Goal: Check status: Check status

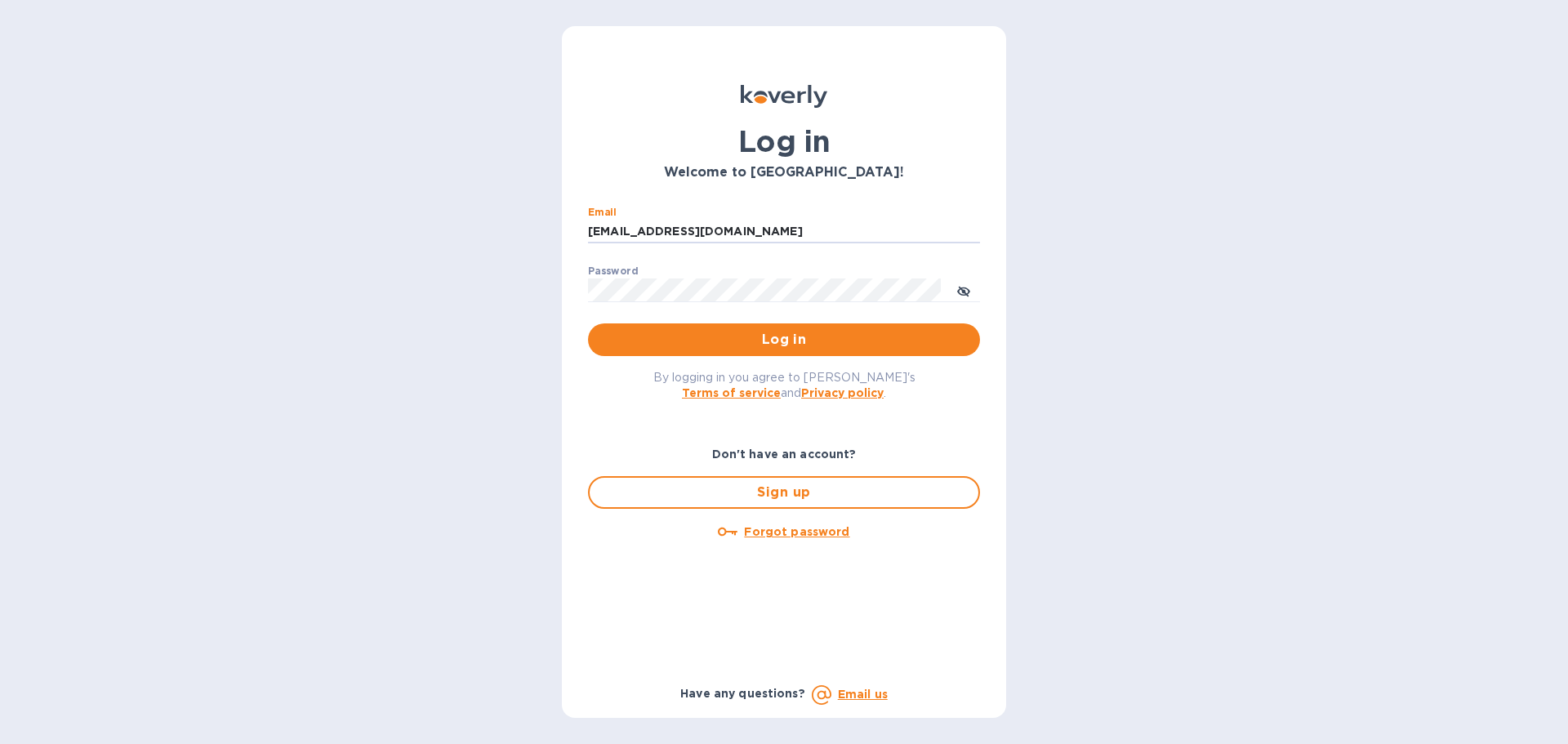
drag, startPoint x: 735, startPoint y: 228, endPoint x: 530, endPoint y: 255, distance: 206.8
click at [530, 250] on div "Log in Welcome to [GEOGRAPHIC_DATA]! Email [EMAIL_ADDRESS][DOMAIN_NAME] ​ Passw…" at bounding box center [784, 372] width 1568 height 744
type input "[EMAIL_ADDRESS][DOMAIN_NAME]"
click at [730, 350] on span "Log in" at bounding box center [784, 339] width 366 height 20
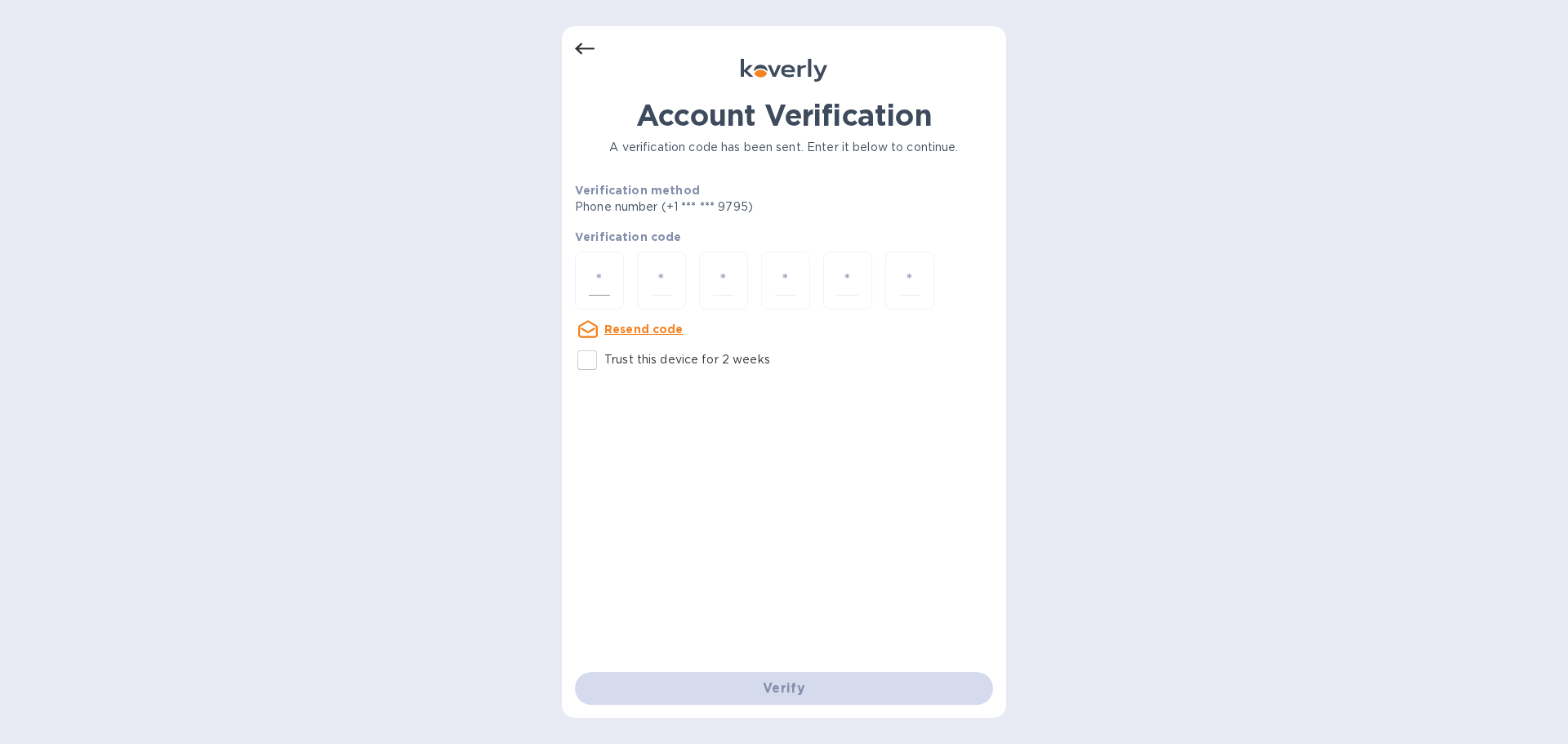
click at [604, 267] on input "number" at bounding box center [600, 281] width 21 height 30
type input "5"
type input "7"
type input "4"
type input "0"
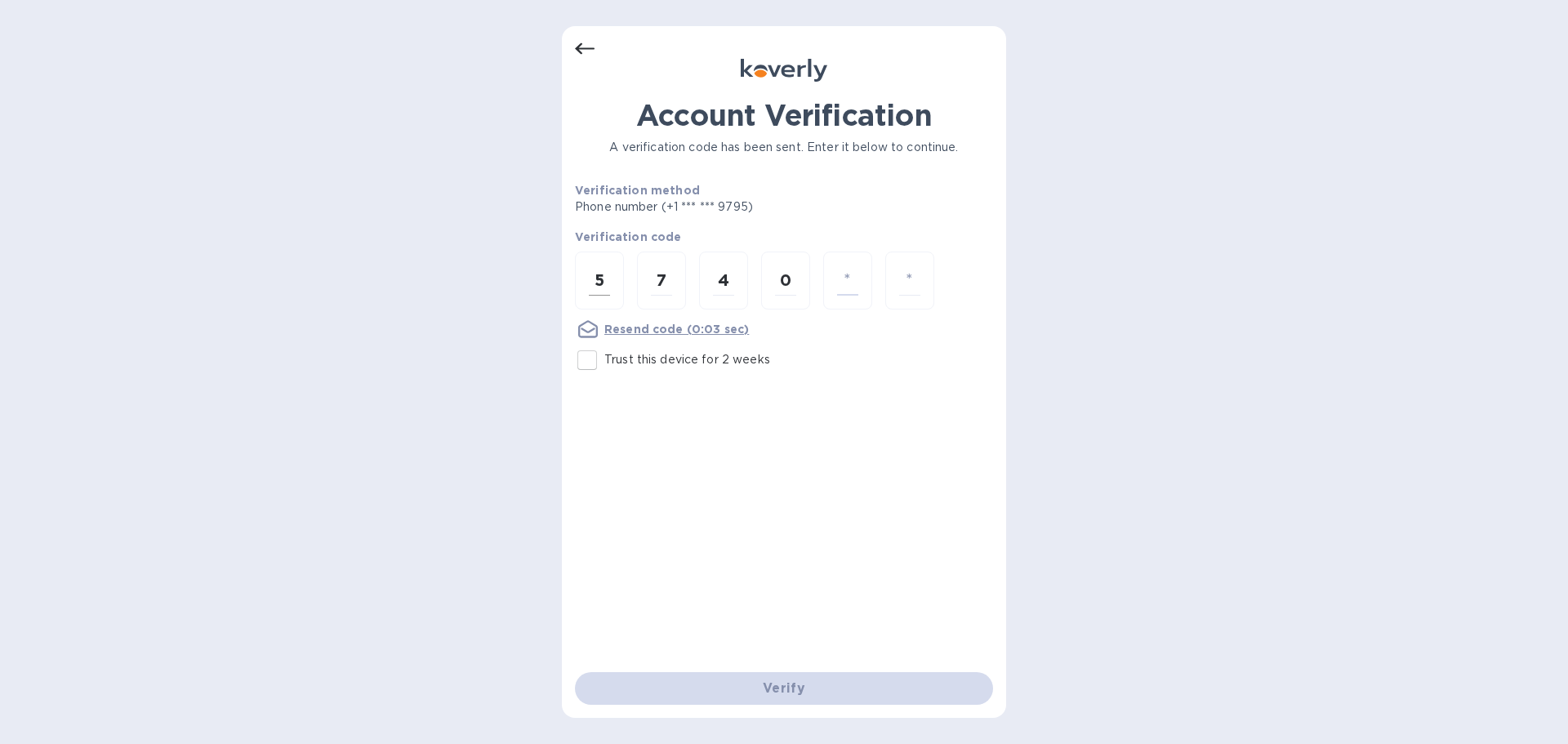
type input "6"
type input "7"
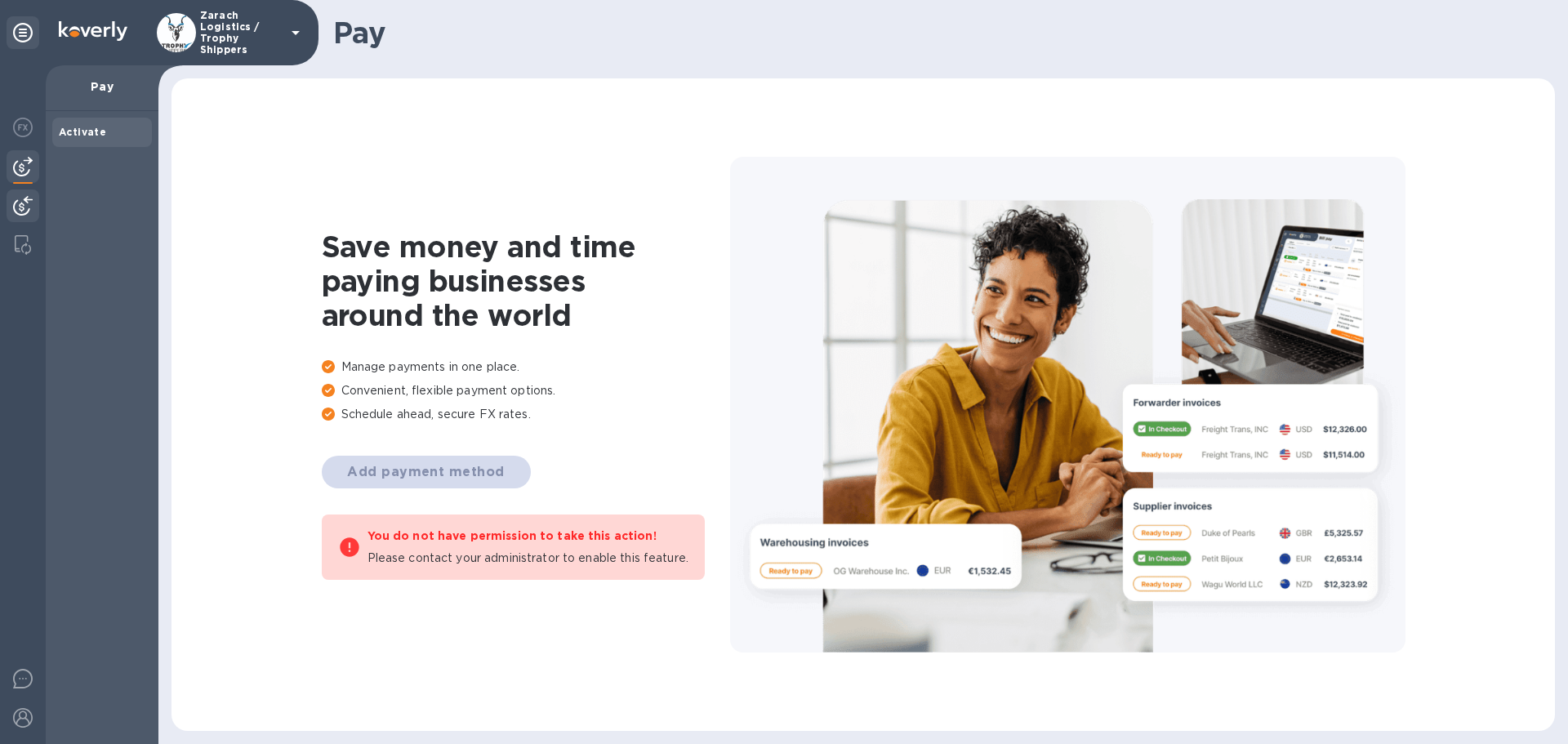
click at [27, 203] on img at bounding box center [23, 206] width 20 height 20
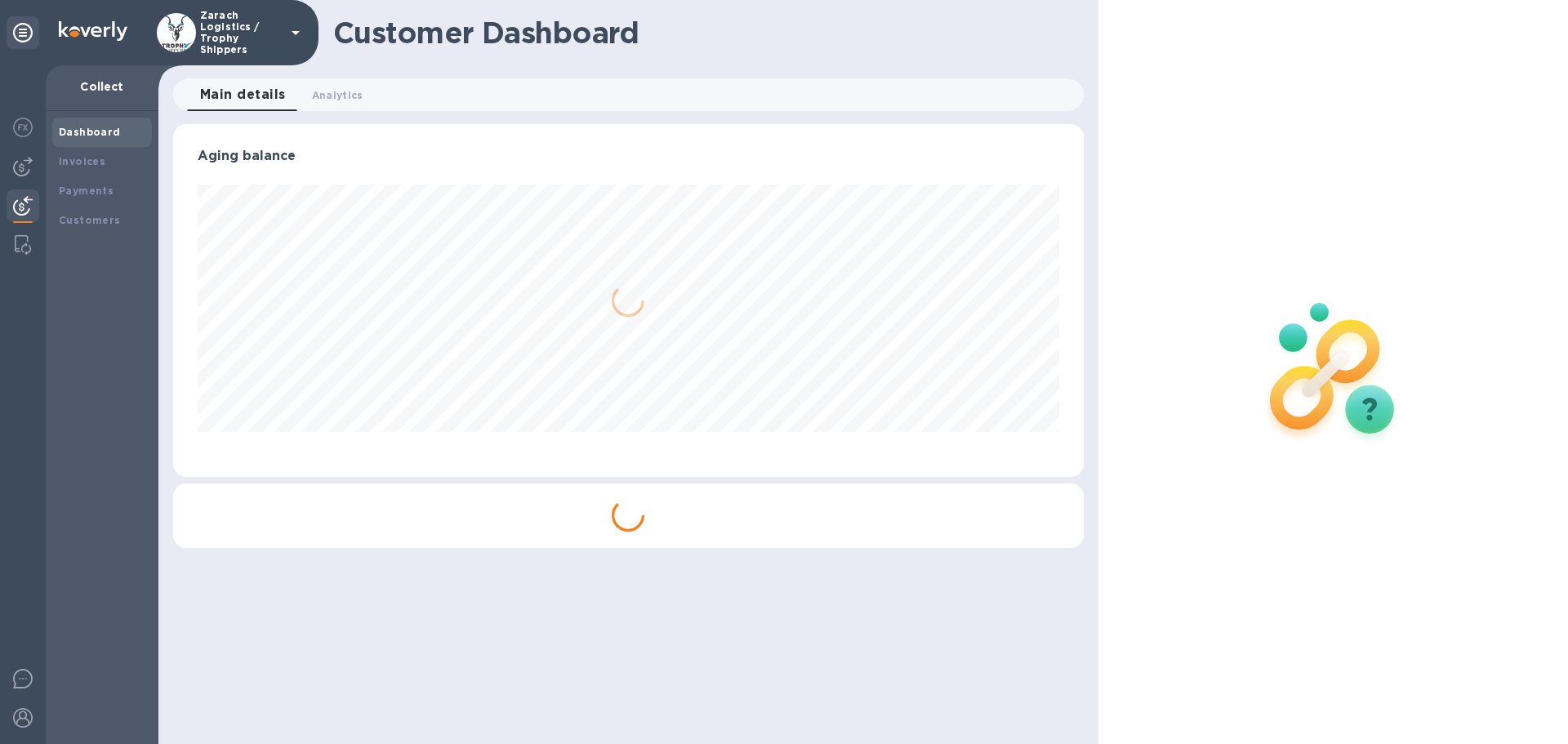
scroll to position [353, 910]
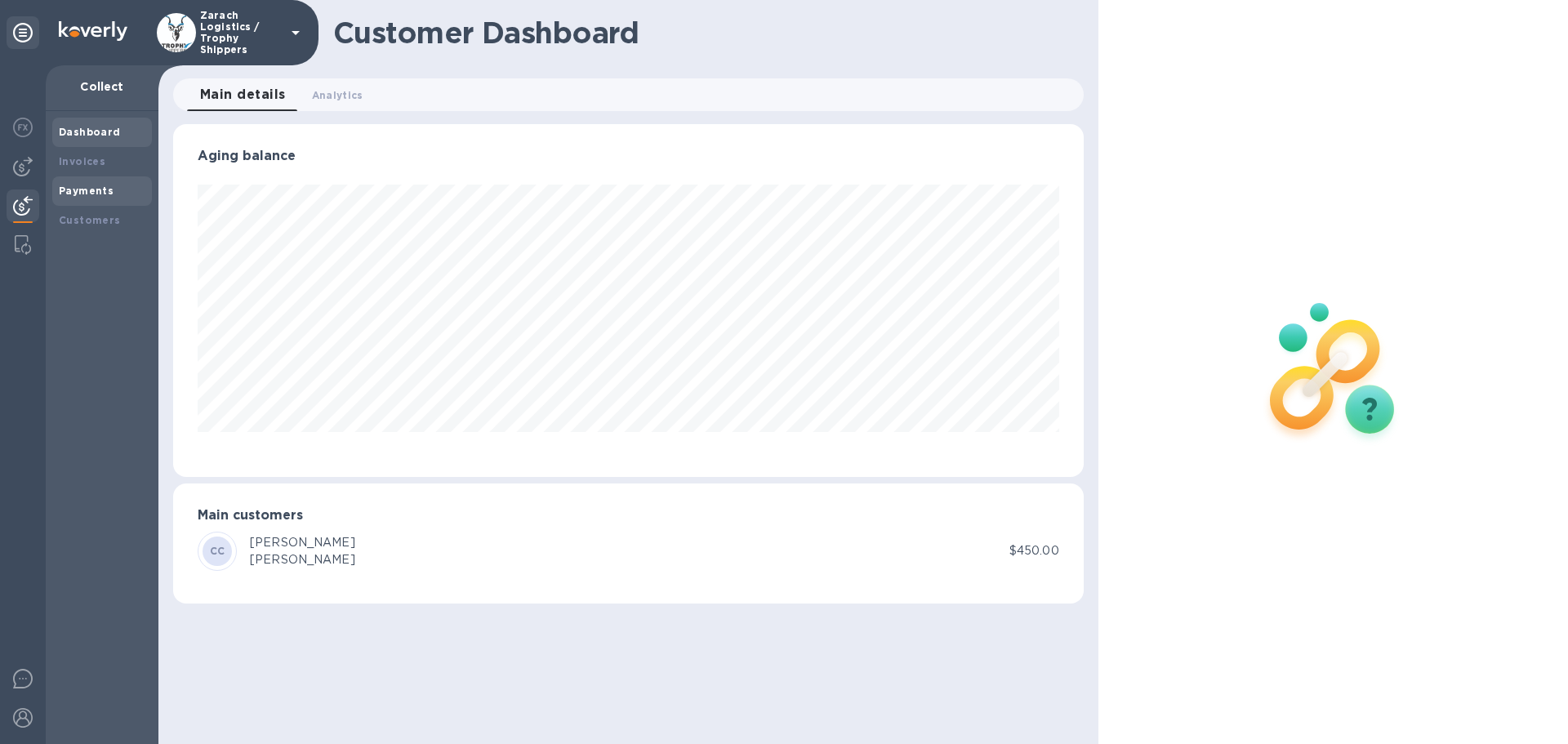
click at [81, 190] on b "Payments" at bounding box center [86, 191] width 55 height 12
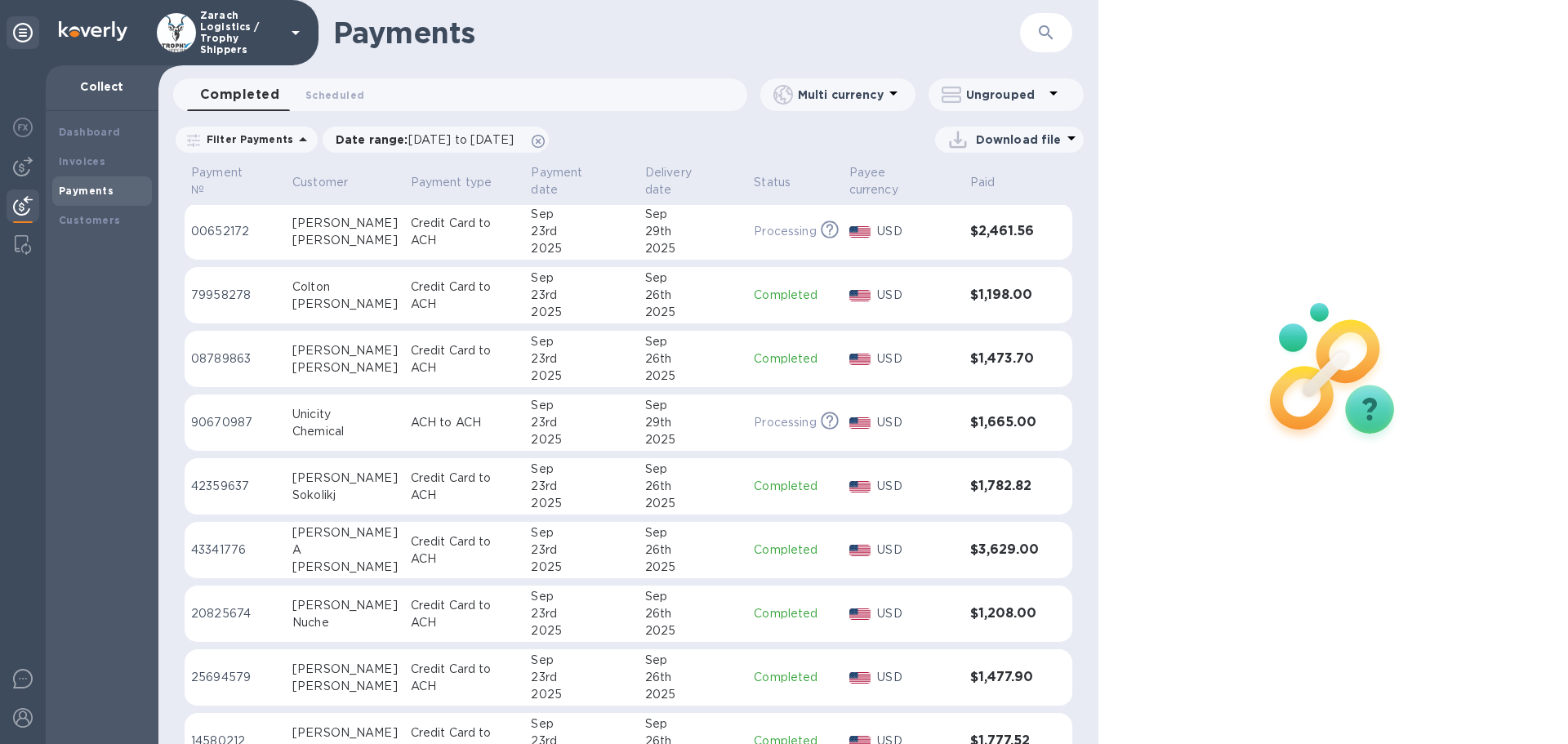
scroll to position [654, 0]
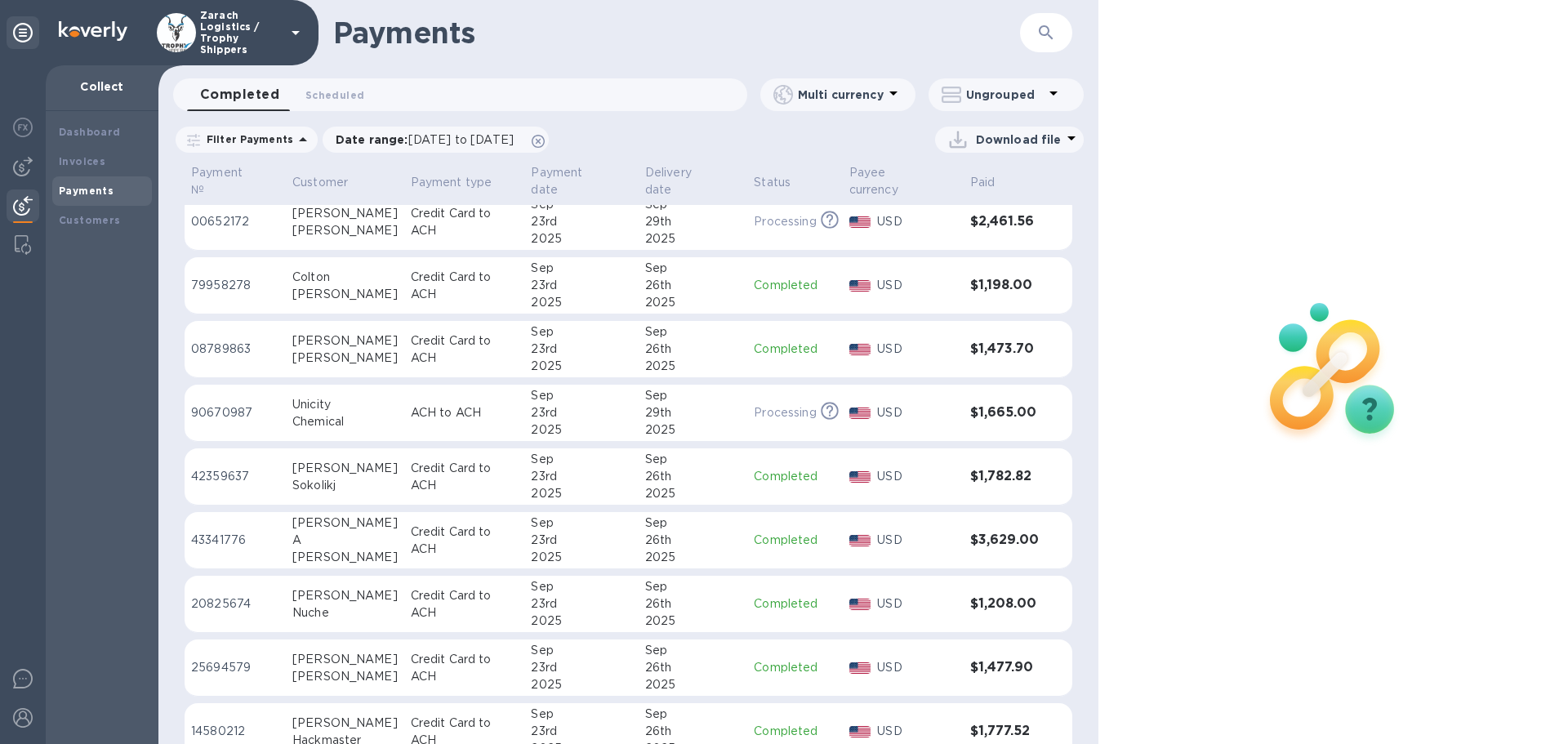
click at [216, 340] on p "08789863" at bounding box center [235, 349] width 88 height 17
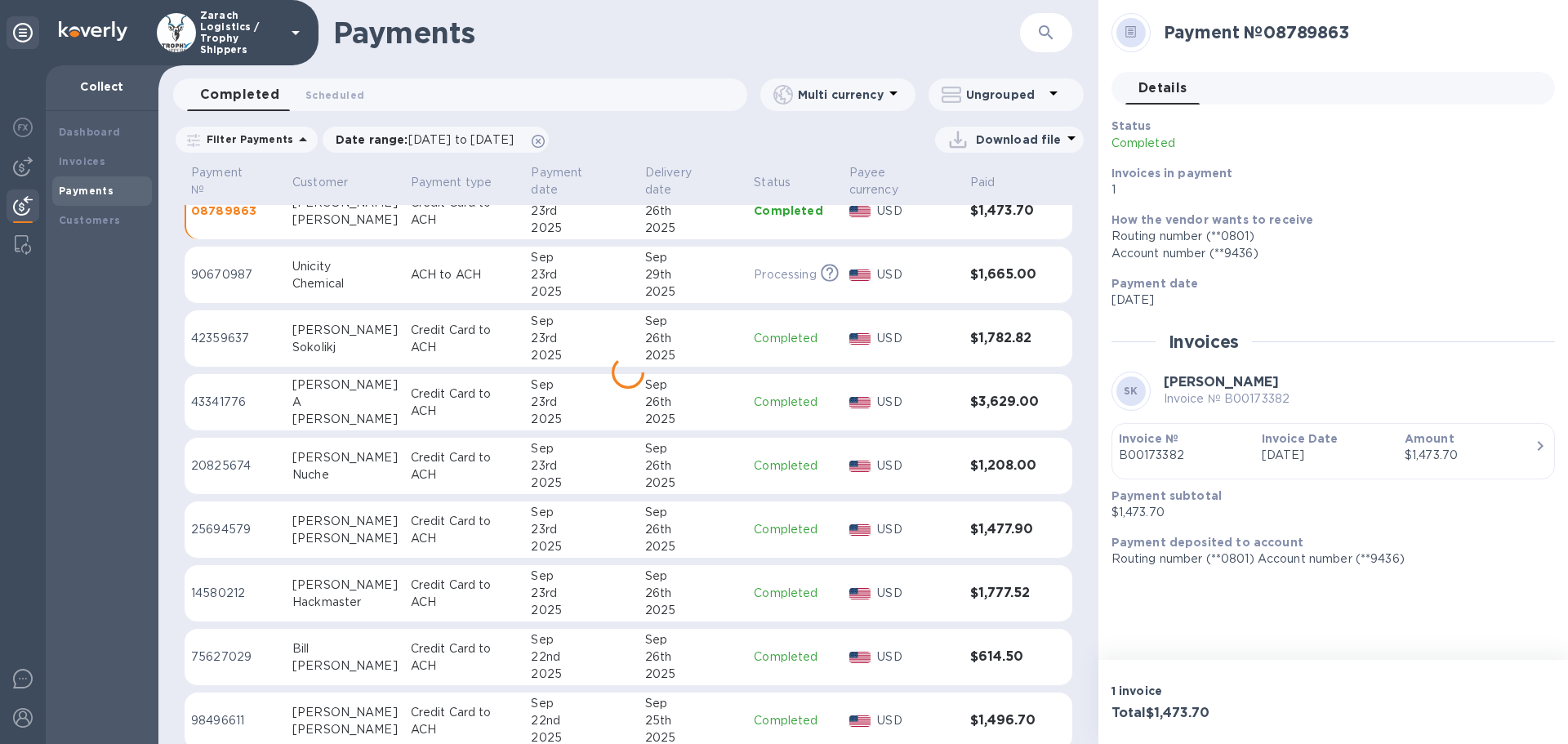
scroll to position [797, 0]
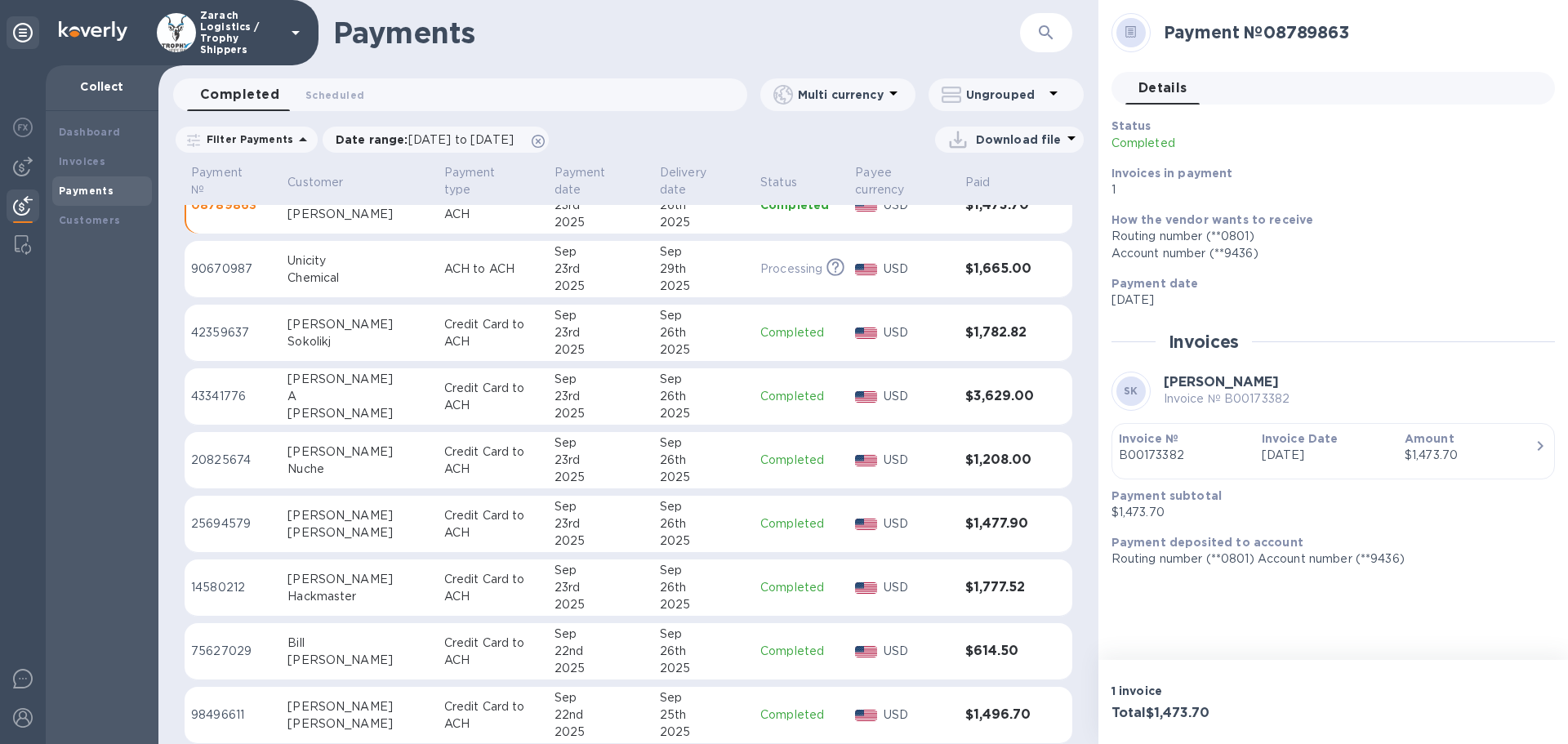
click at [207, 643] on p "75627029" at bounding box center [233, 651] width 83 height 17
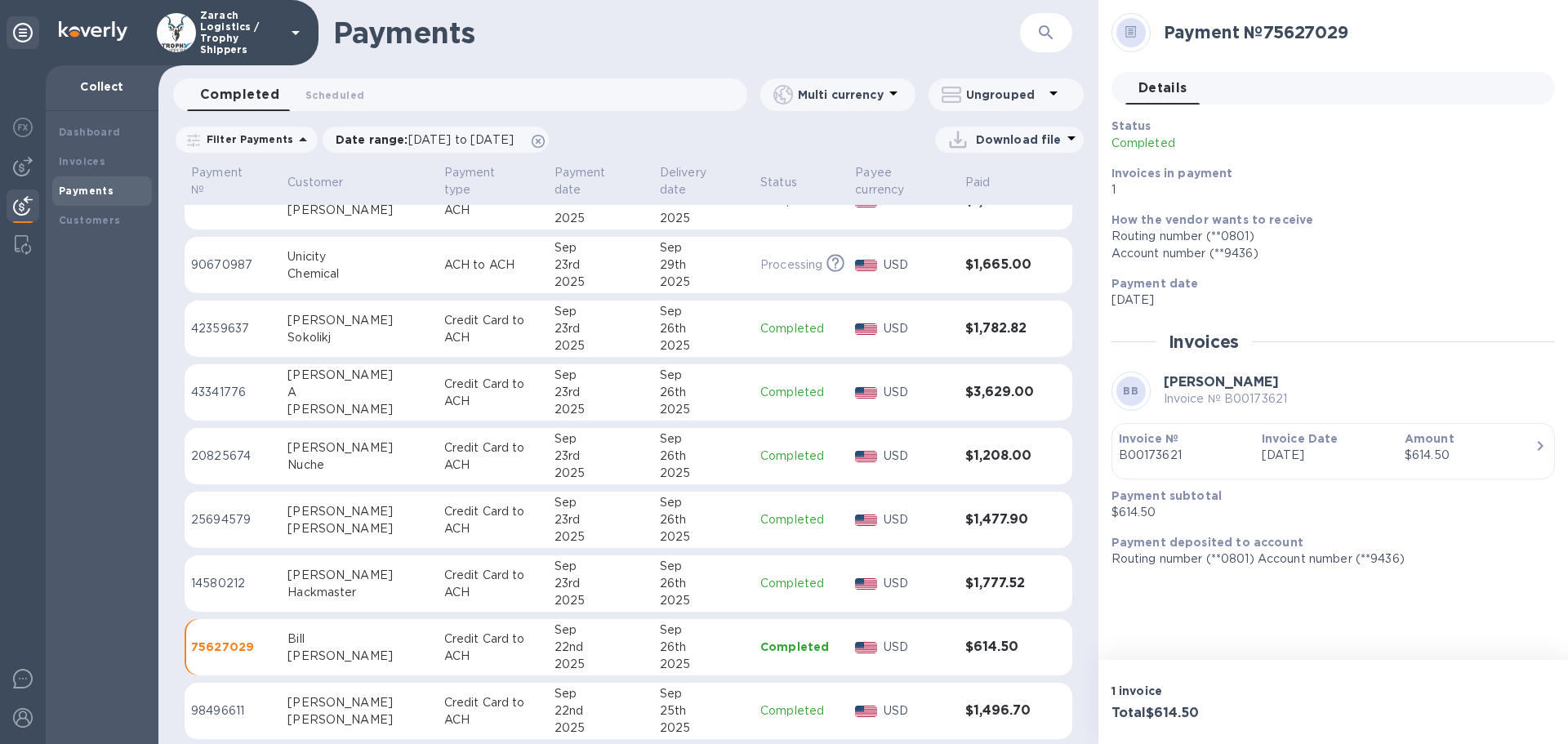
scroll to position [797, 0]
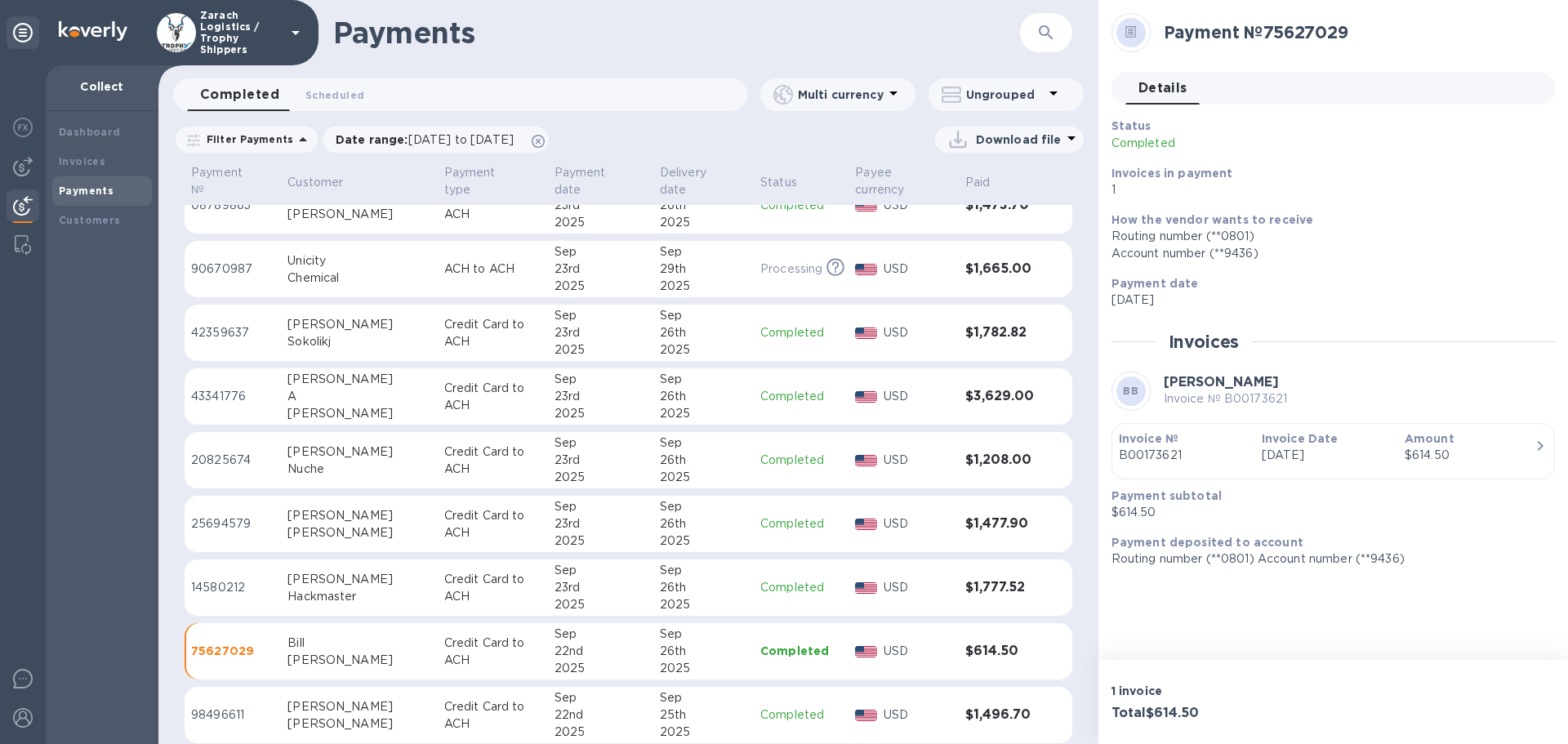
click at [207, 452] on p "20825674" at bounding box center [233, 461] width 83 height 17
click at [216, 388] on p "43341776" at bounding box center [233, 396] width 83 height 17
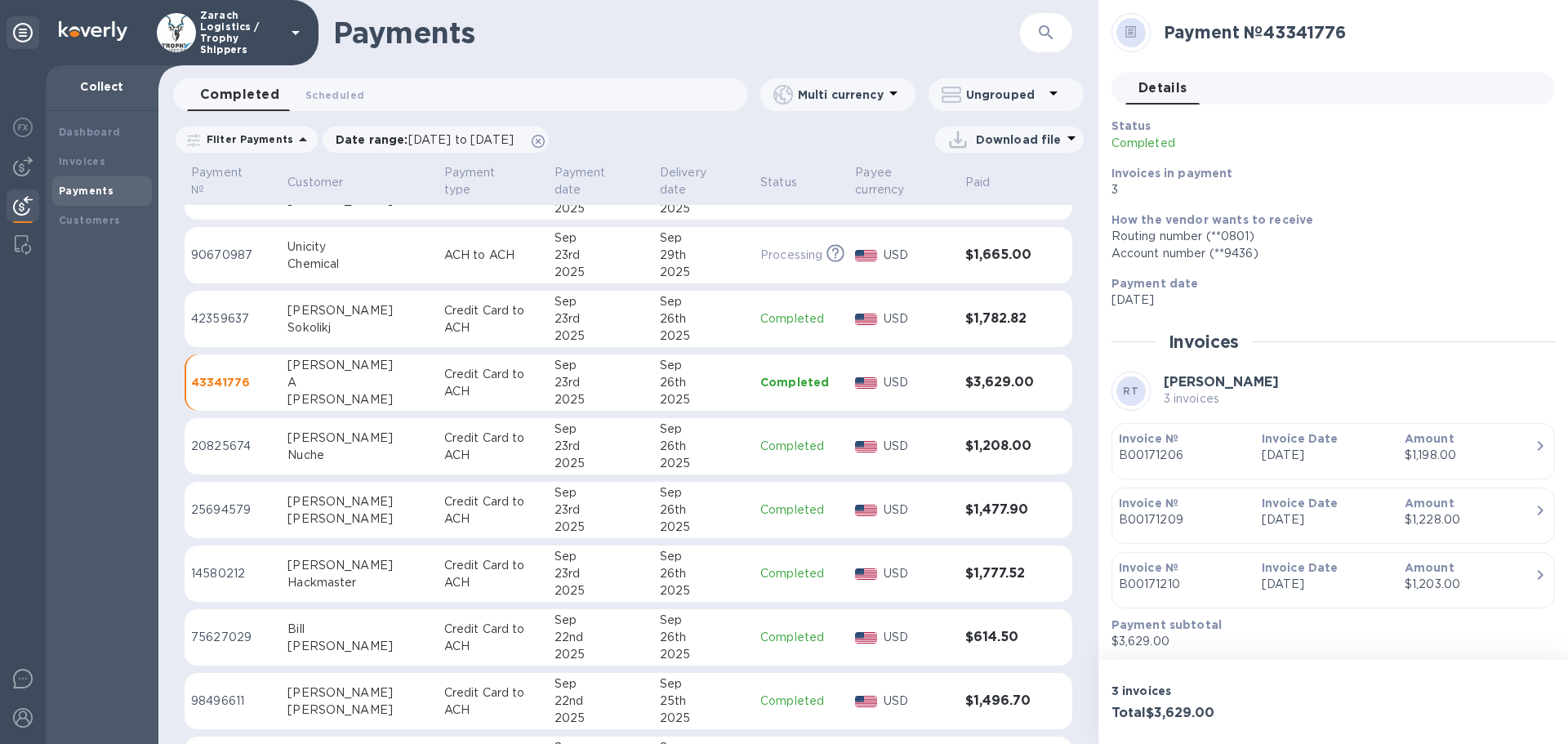
scroll to position [797, 0]
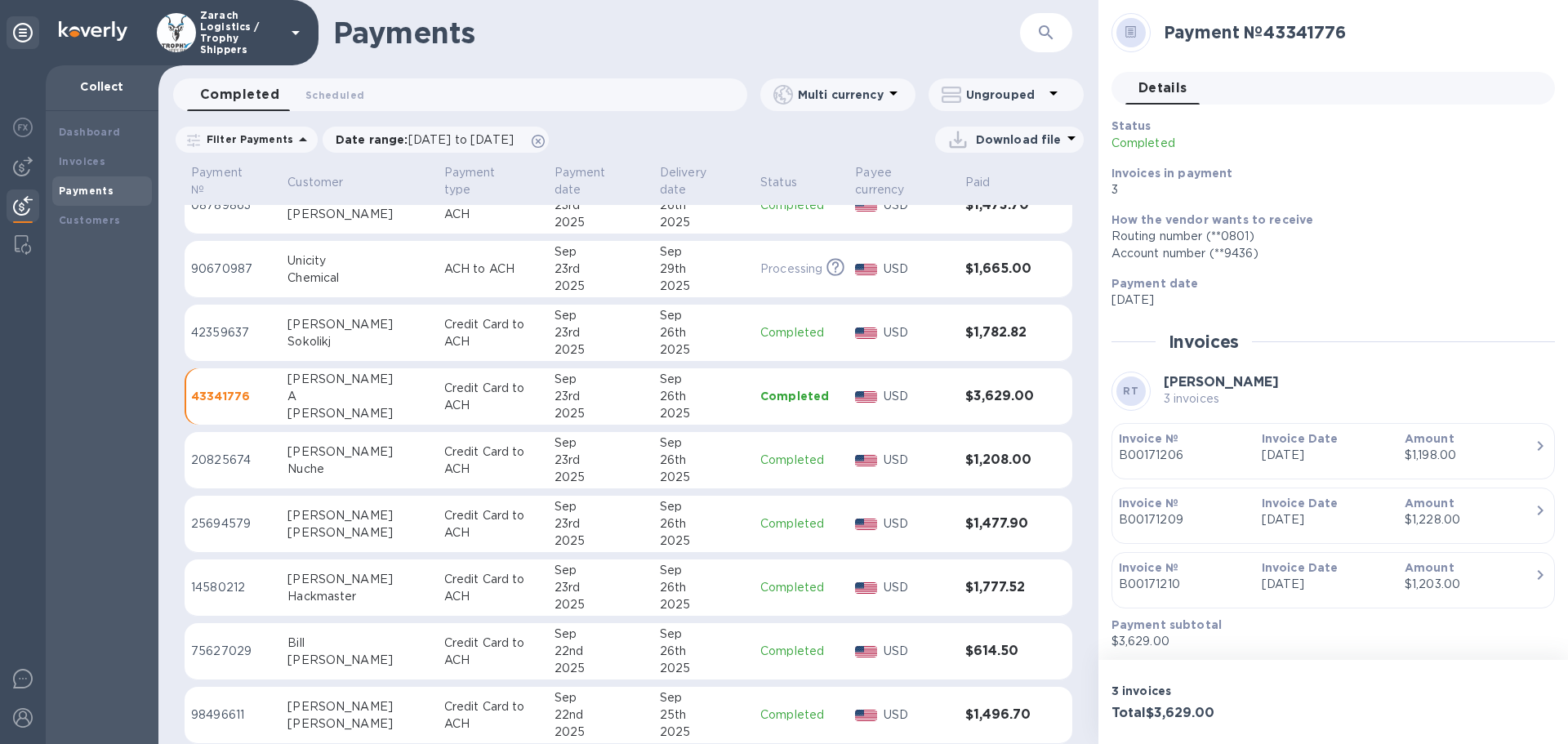
click at [222, 324] on p "42359637" at bounding box center [233, 333] width 83 height 17
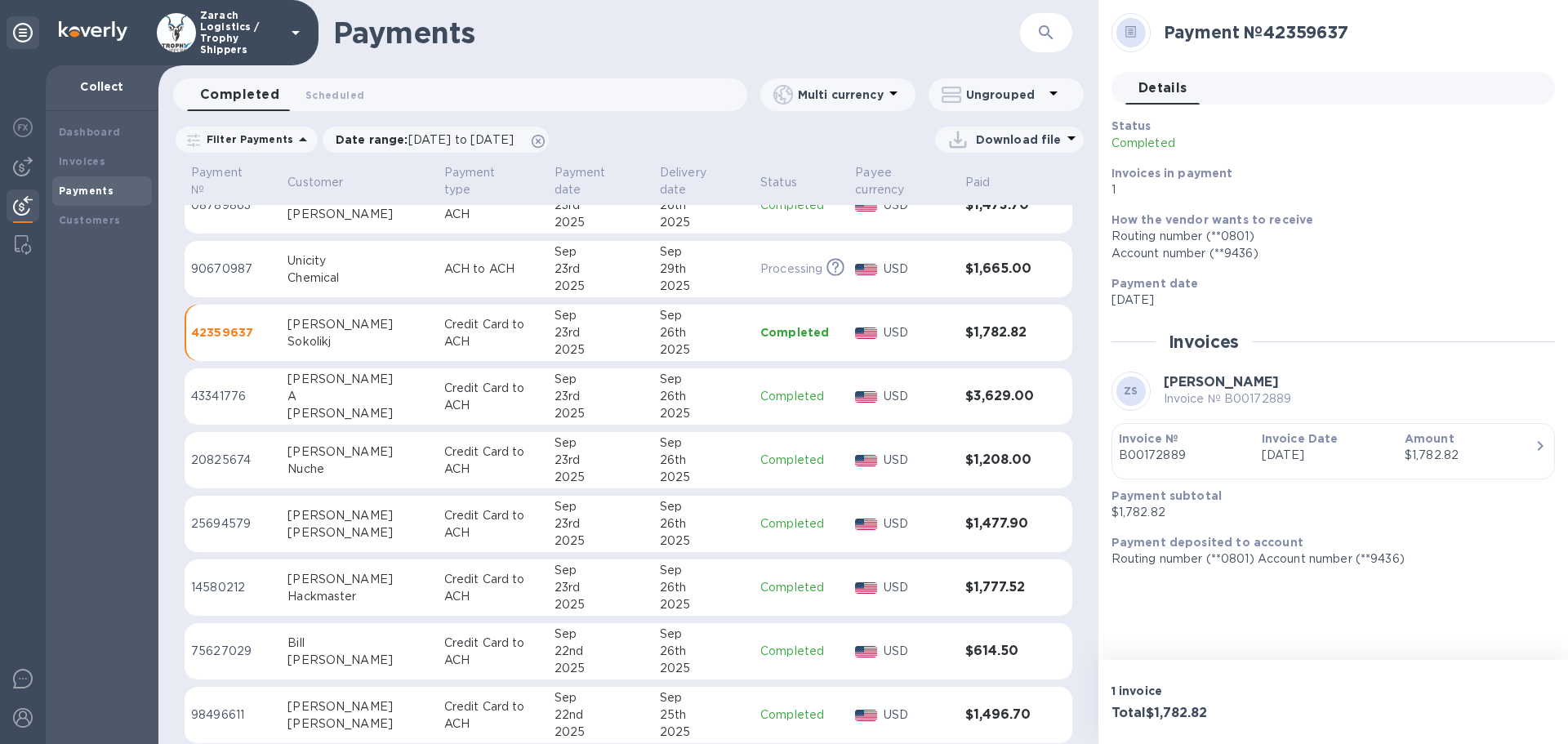
click at [224, 516] on p "25694579" at bounding box center [233, 524] width 83 height 17
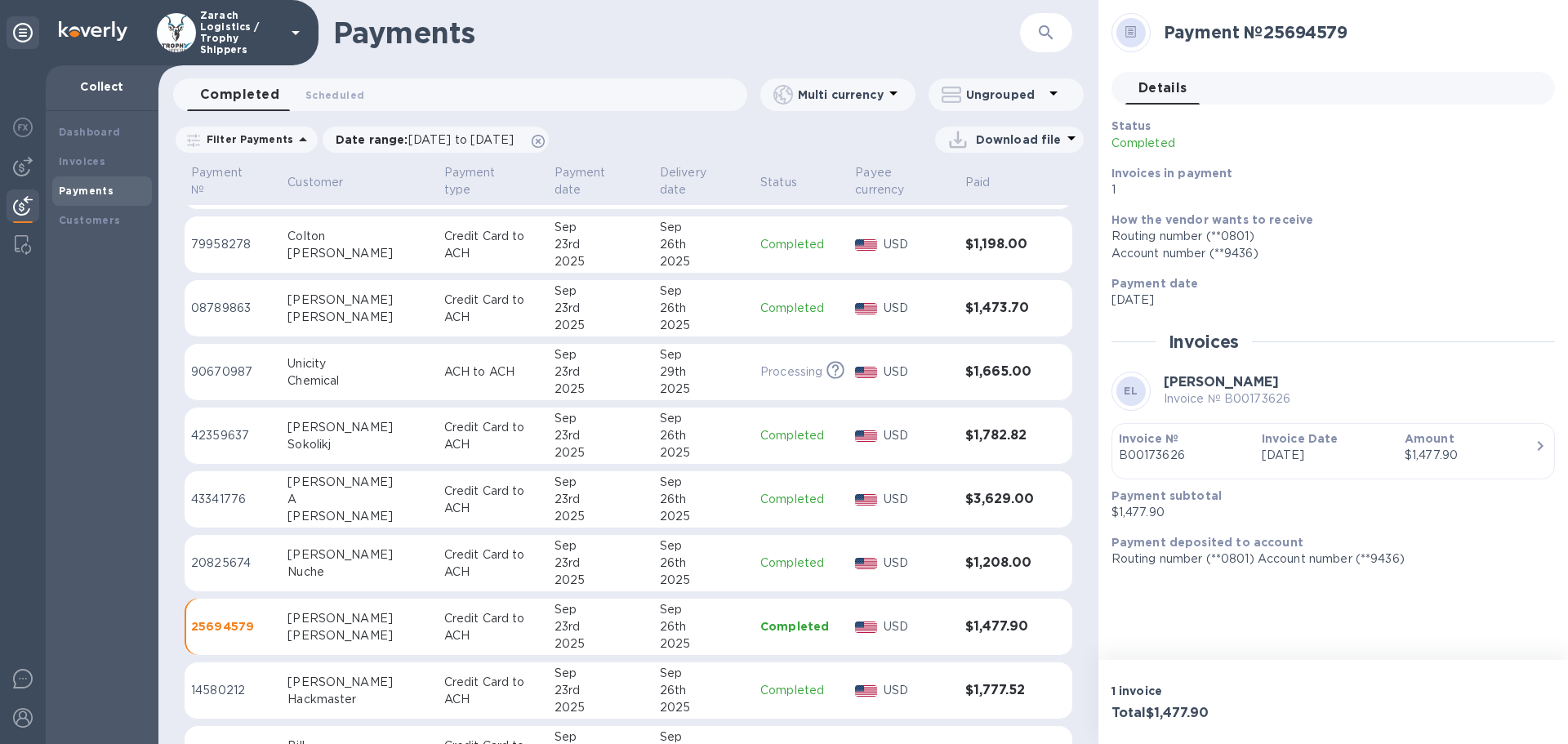
scroll to position [634, 0]
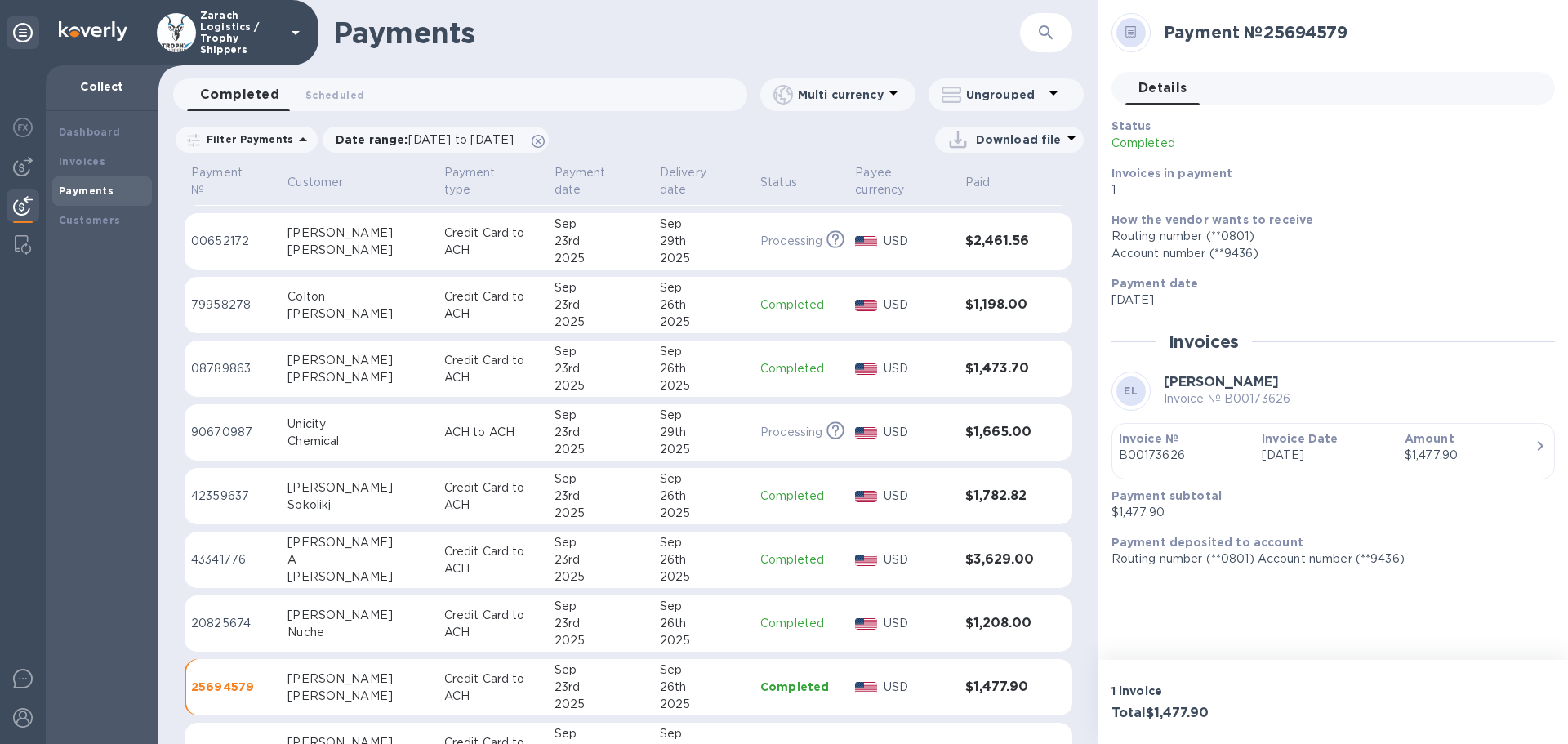
click at [231, 297] on p "79958278" at bounding box center [233, 305] width 83 height 17
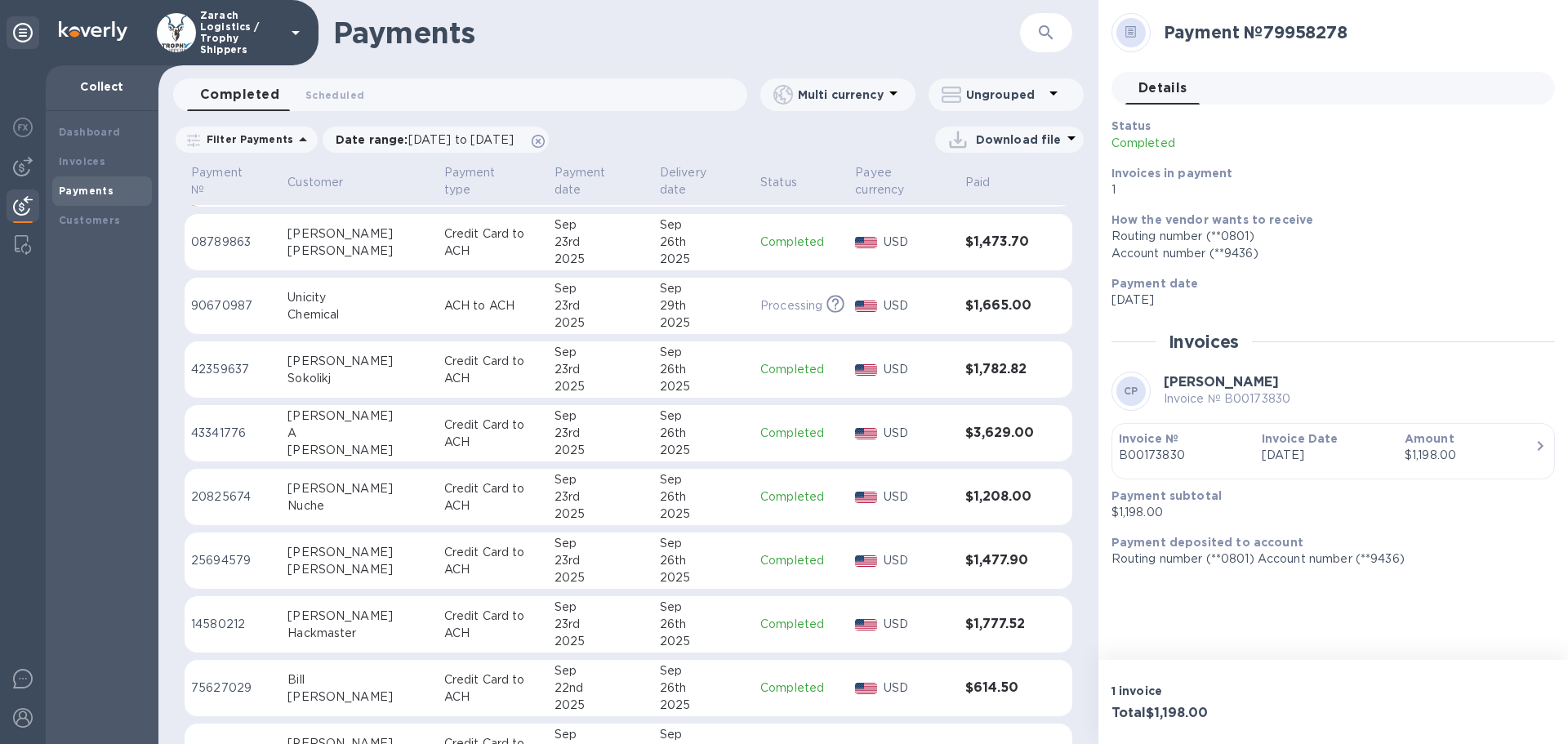
scroll to position [880, 0]
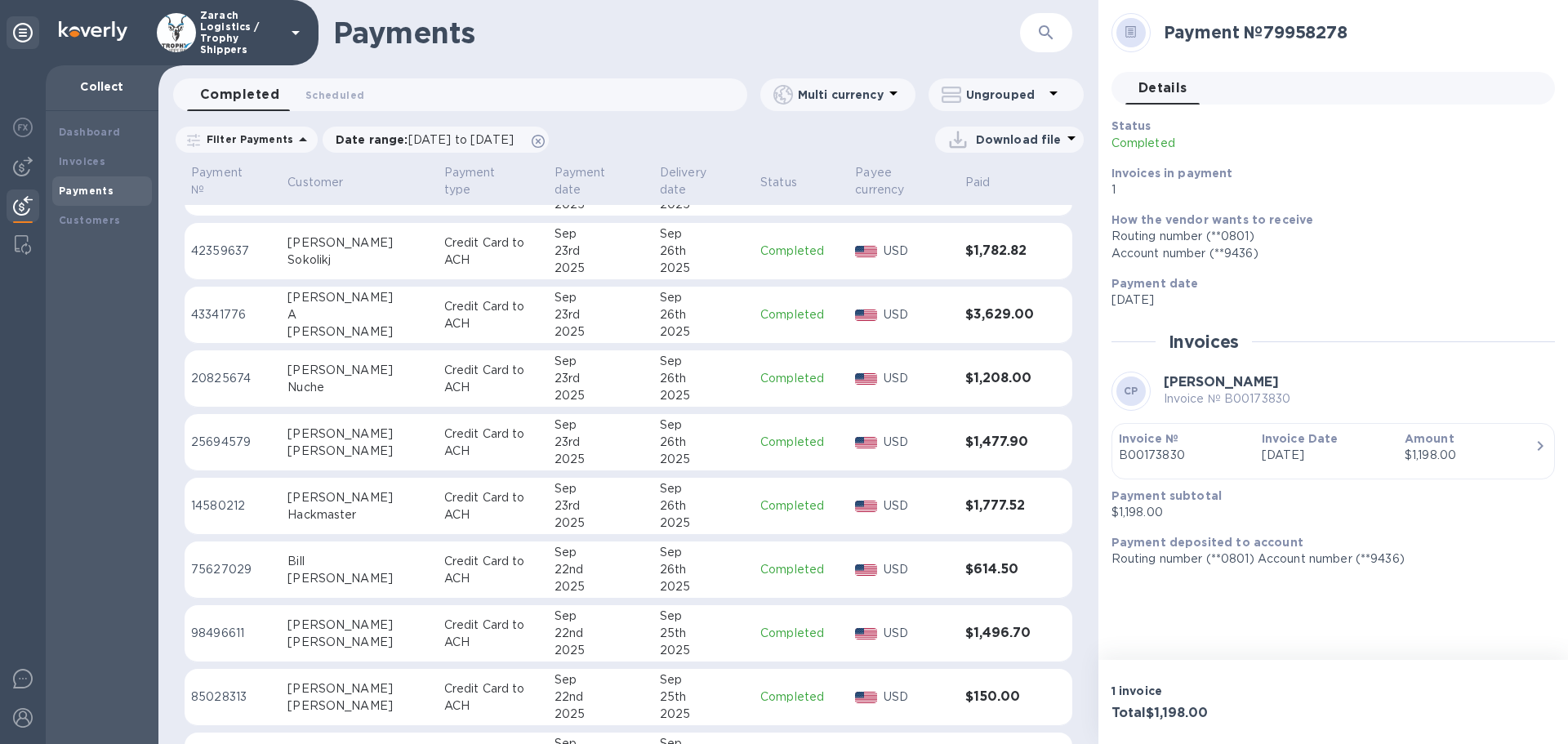
click at [233, 498] on p "14580212" at bounding box center [233, 506] width 83 height 17
